Goal: Participate in discussion

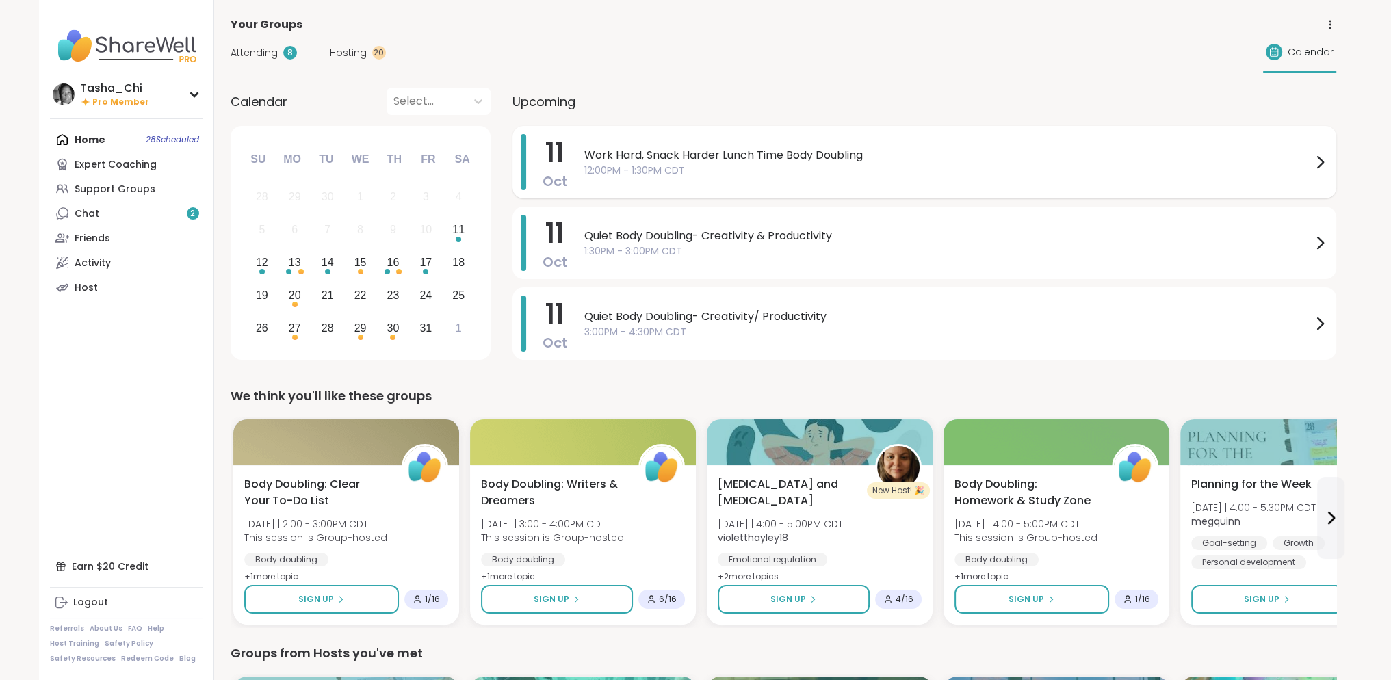
click at [703, 165] on span "12:00PM - 1:30PM CDT" at bounding box center [947, 171] width 727 height 14
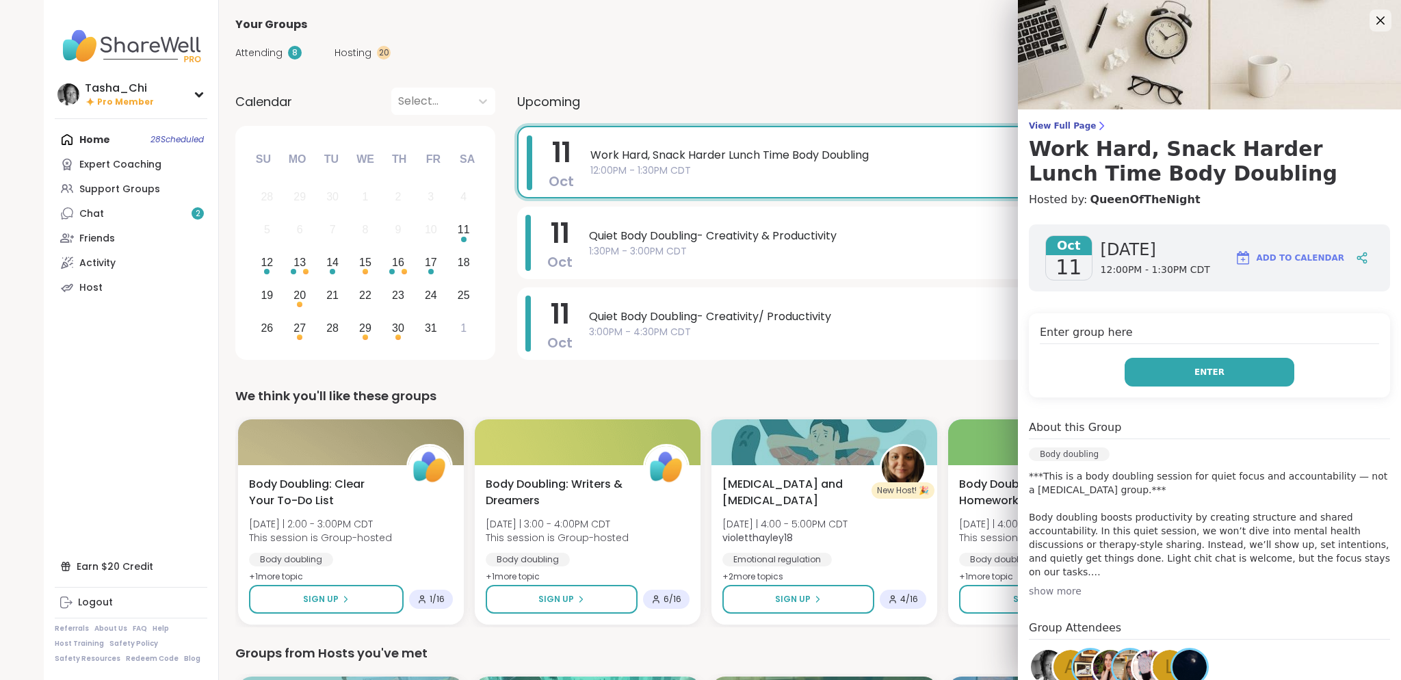
click at [1200, 361] on button "Enter" at bounding box center [1210, 372] width 170 height 29
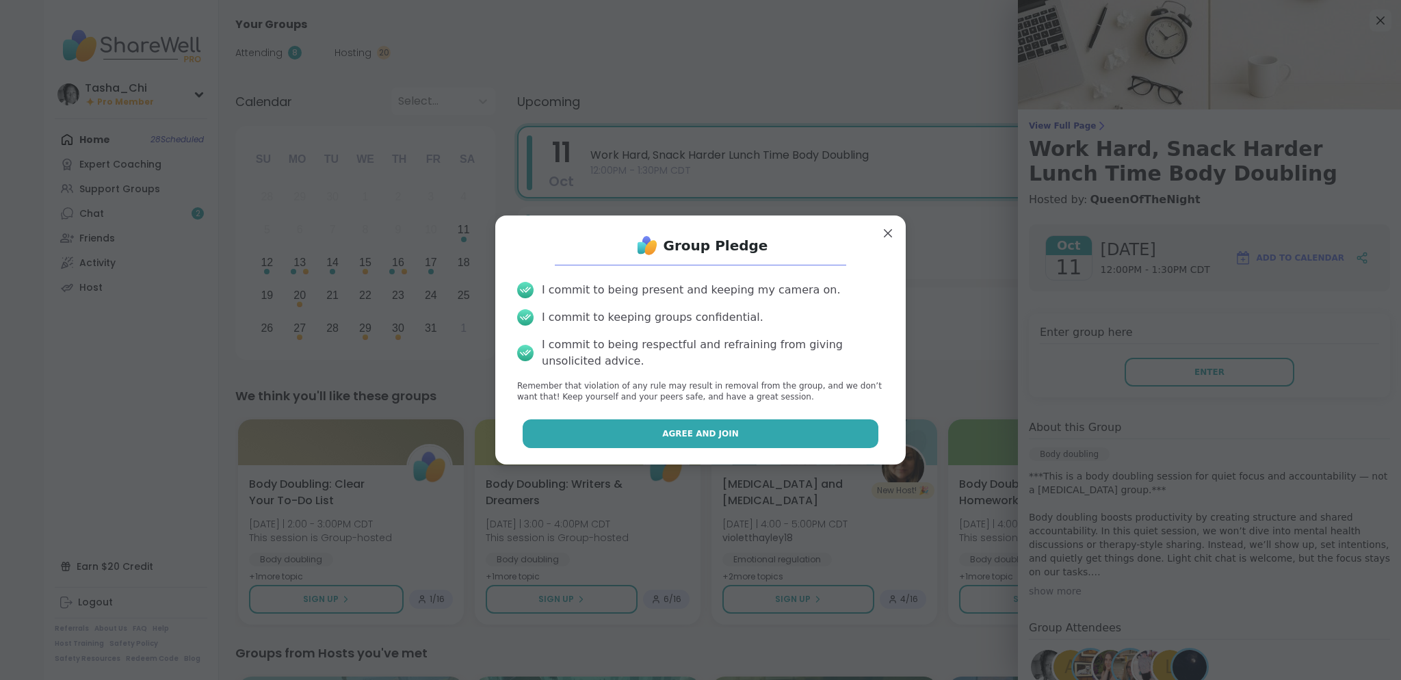
click at [653, 441] on button "Agree and Join" at bounding box center [701, 433] width 357 height 29
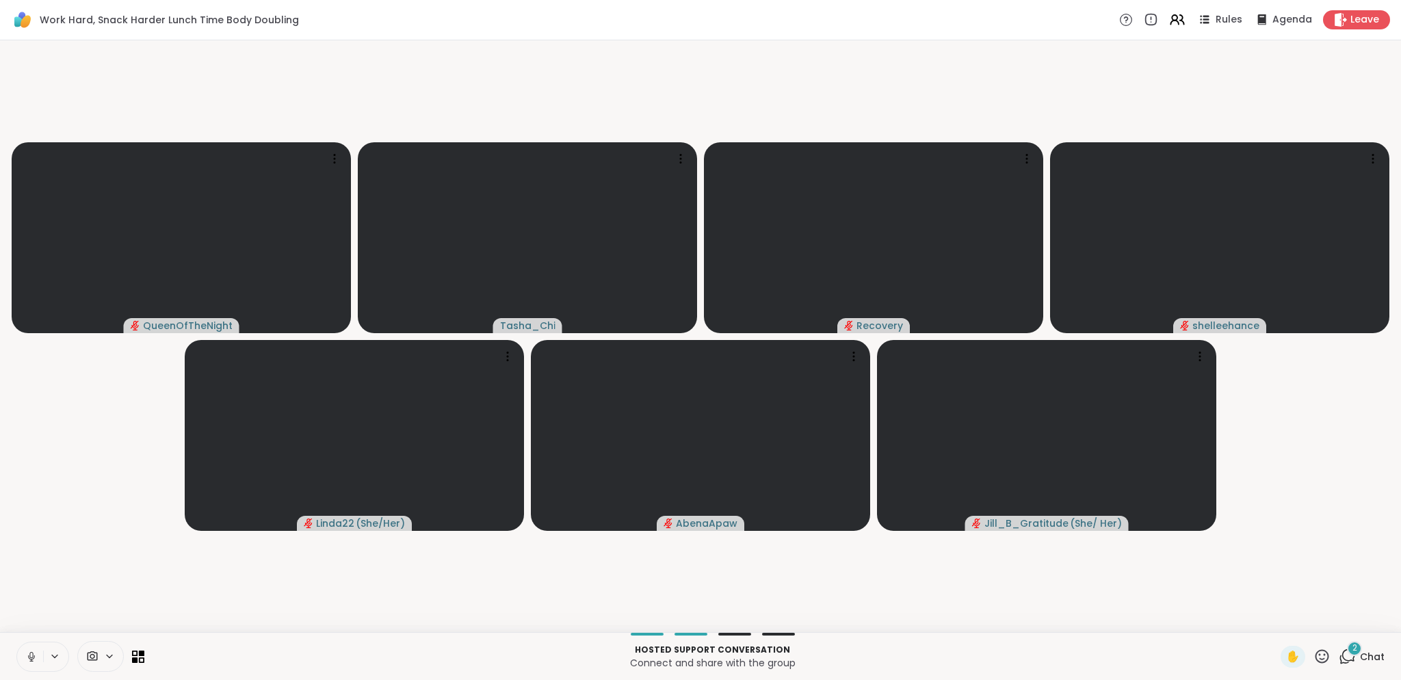
click at [29, 656] on icon at bounding box center [30, 655] width 3 height 6
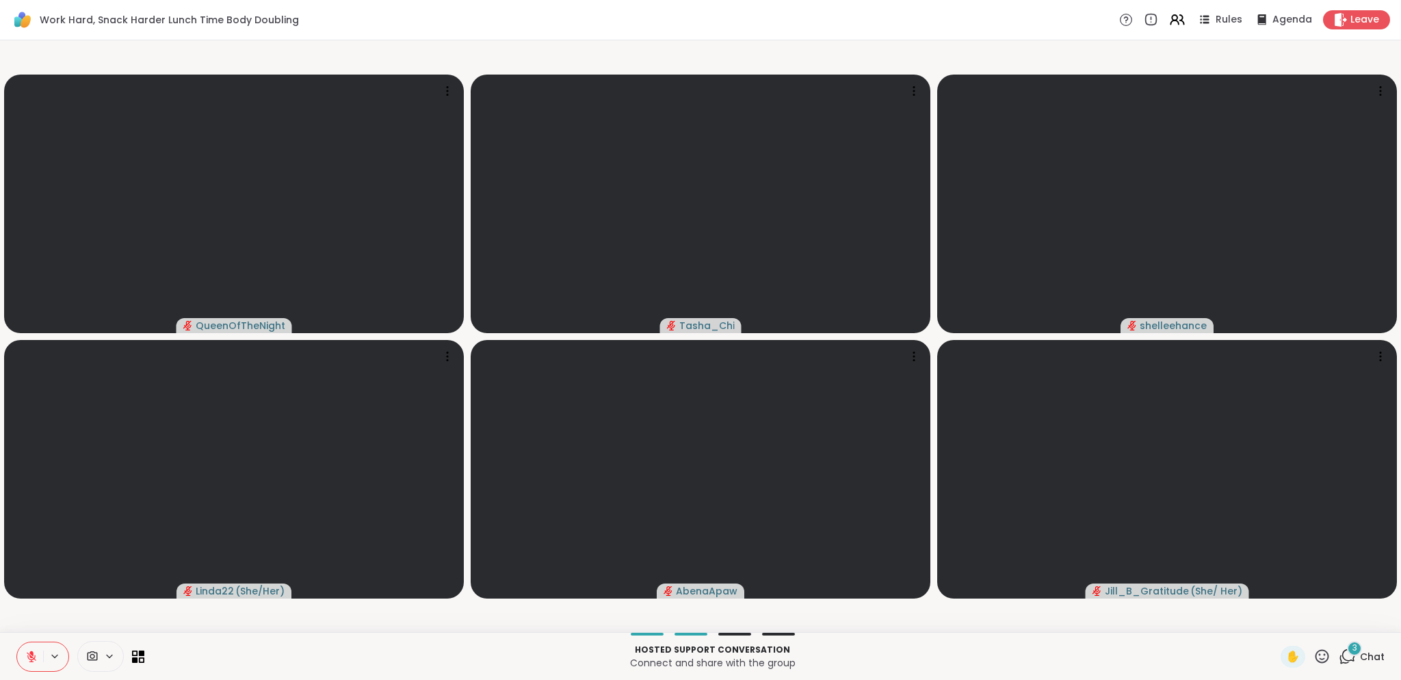
click at [1339, 657] on icon at bounding box center [1347, 656] width 17 height 17
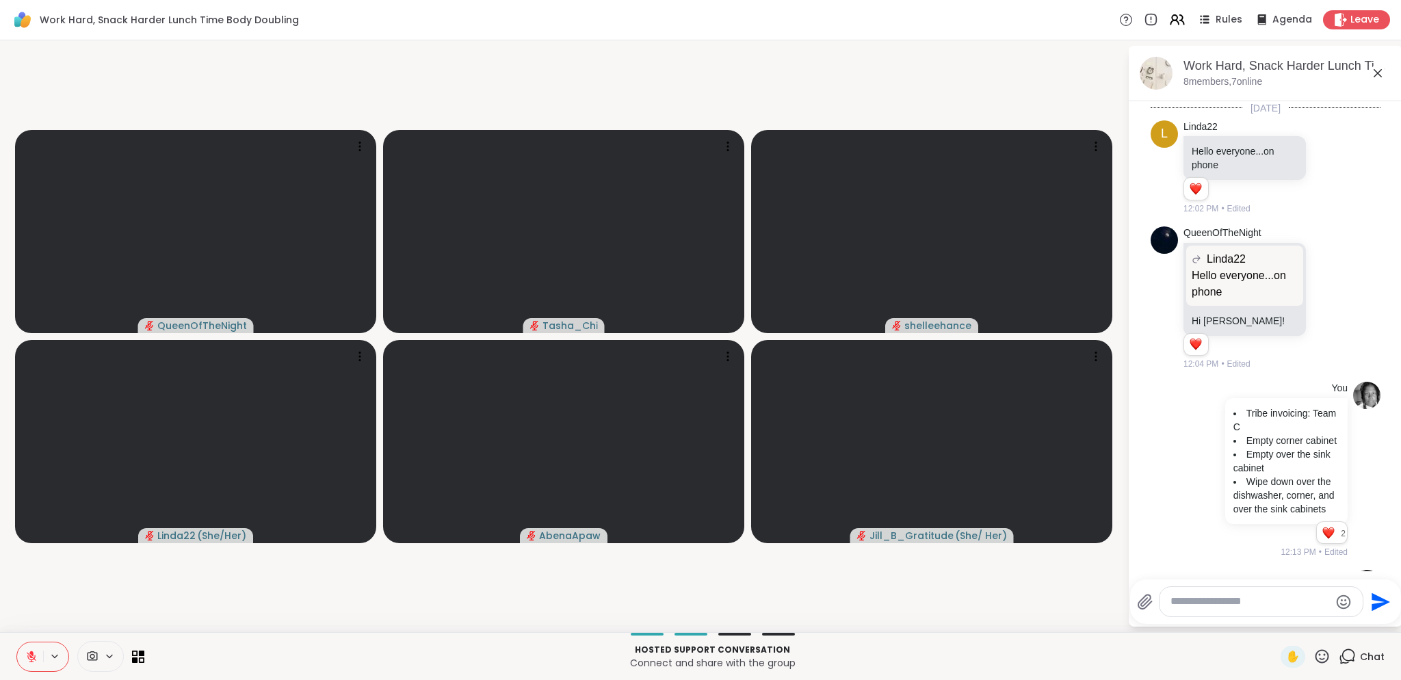
scroll to position [442, 0]
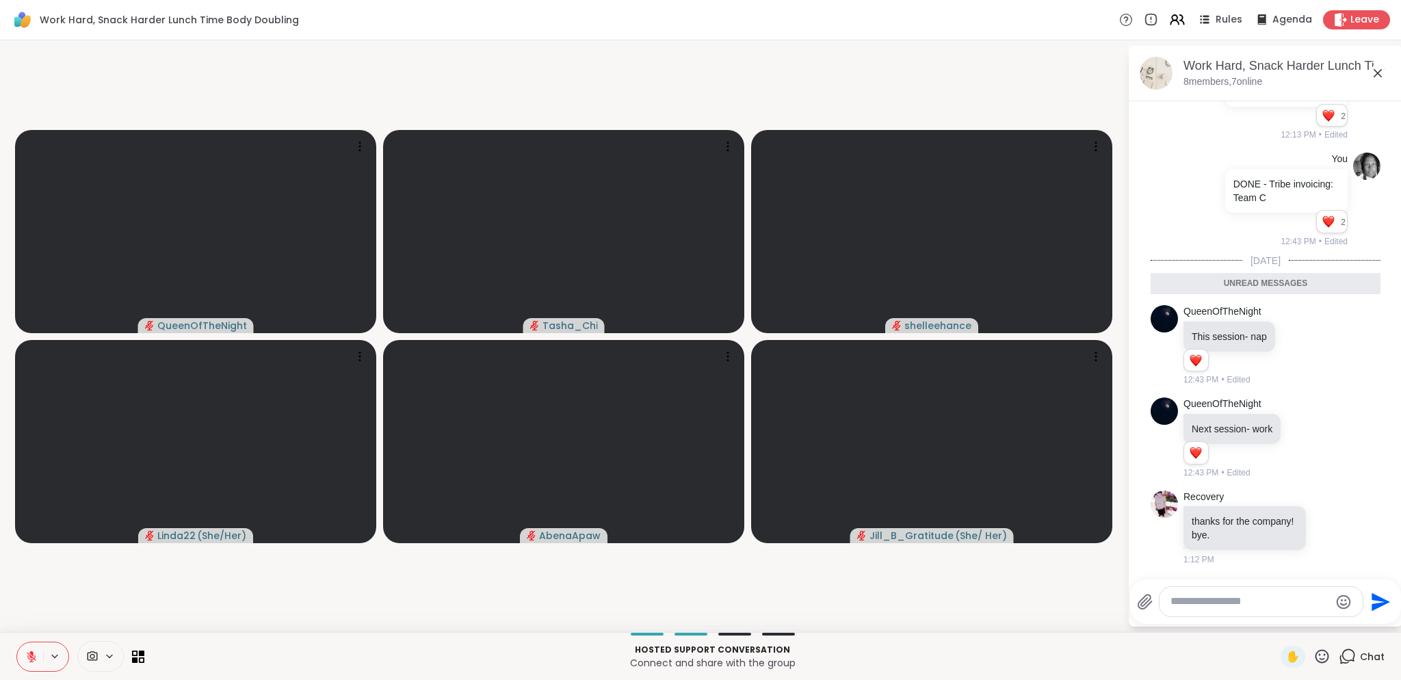
click at [1234, 601] on textarea "Type your message" at bounding box center [1250, 602] width 159 height 14
paste textarea "**********"
type textarea "**********"
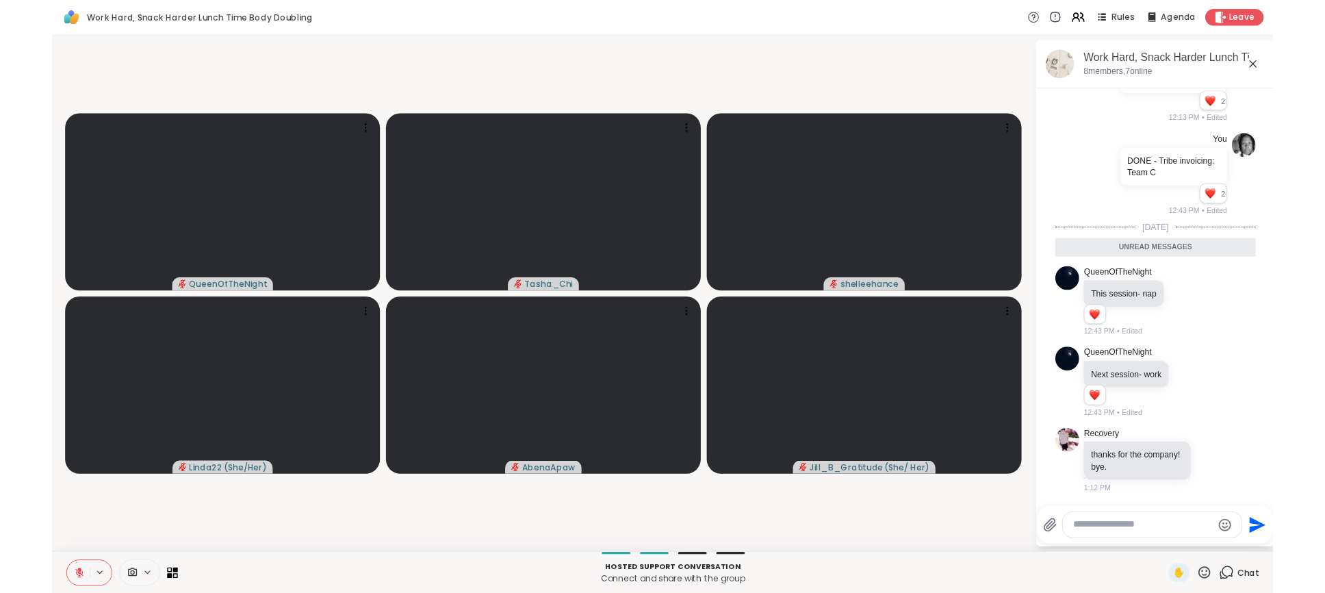
scroll to position [524, 0]
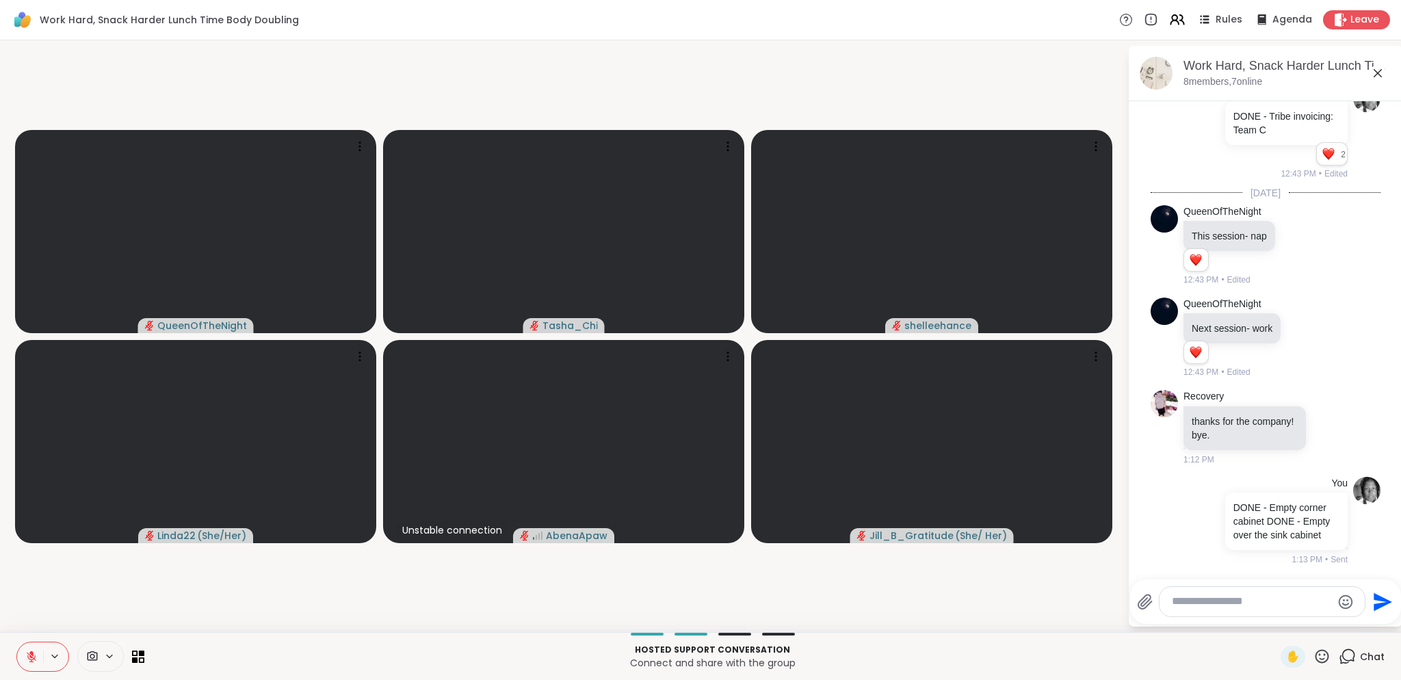
click at [977, 591] on video-player-container "QueenOfTheNight Tasha_Chi shelleehance Linda22 ( She/Her ) Unstable connection …" at bounding box center [563, 336] width 1111 height 581
click at [302, 590] on video-player-container "QueenOfTheNight Tasha_Chi shelleehance Linda22 ( She/Her ) AbenaApaw Jill_B_Gra…" at bounding box center [563, 336] width 1111 height 581
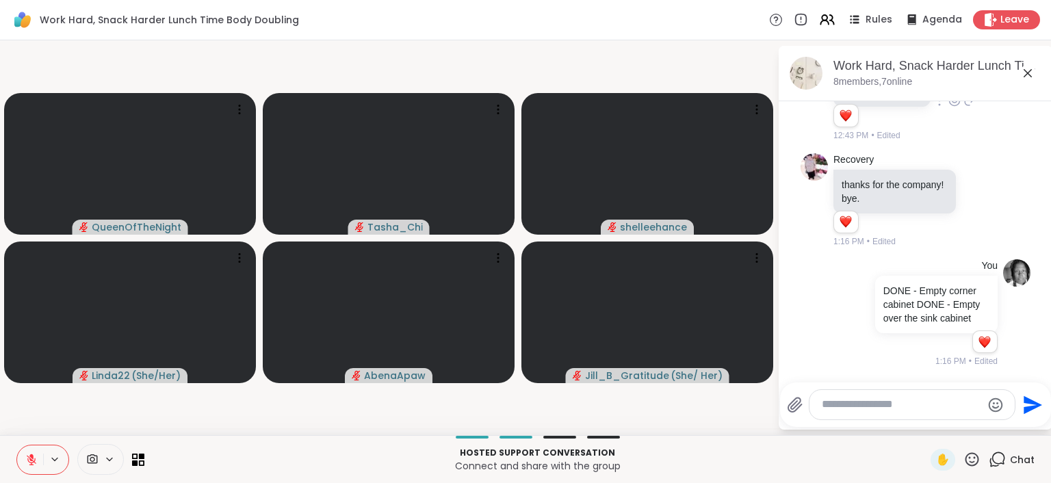
scroll to position [760, 0]
